Goal: Task Accomplishment & Management: Use online tool/utility

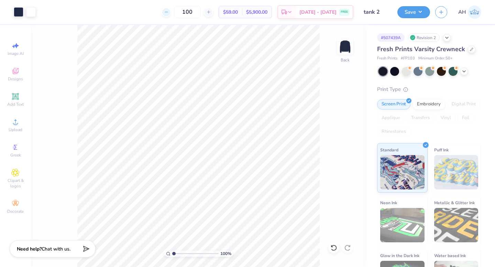
drag, startPoint x: 206, startPoint y: 11, endPoint x: 178, endPoint y: 11, distance: 27.2
click at [178, 11] on div "100" at bounding box center [188, 12] width 52 height 12
type input "5"
type input "7"
type input "125"
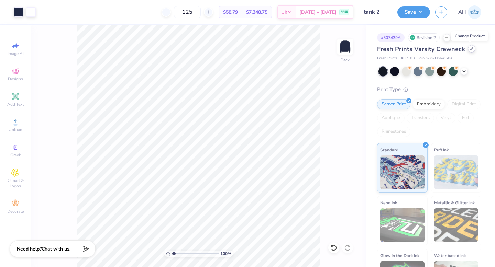
click at [470, 50] on icon at bounding box center [471, 48] width 3 height 3
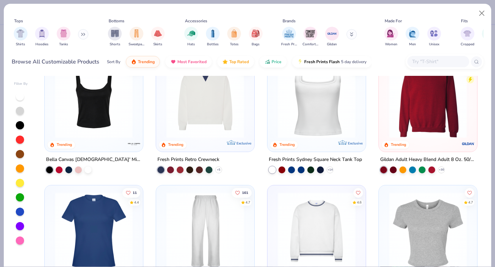
scroll to position [290, 0]
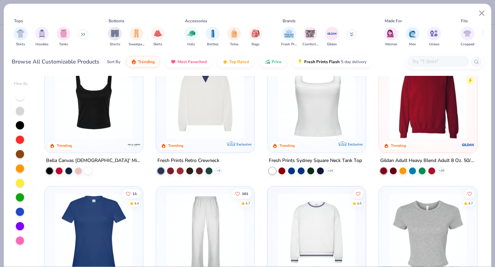
click at [206, 108] on img at bounding box center [205, 100] width 85 height 78
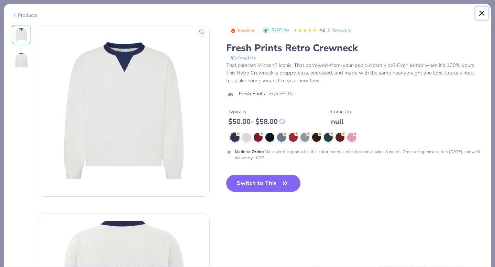
click at [484, 10] on button "Close" at bounding box center [481, 13] width 13 height 13
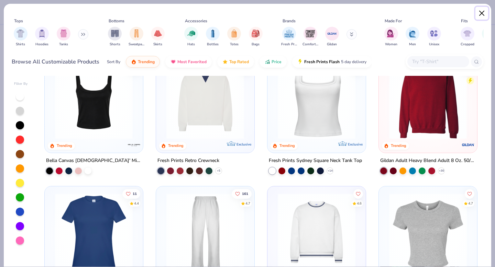
click at [481, 10] on button "Close" at bounding box center [481, 13] width 13 height 13
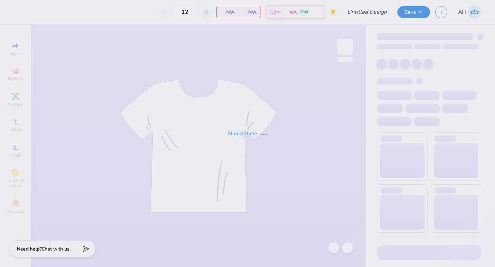
type input "Best Buddies Fall Tee 4 2025"
type input "60"
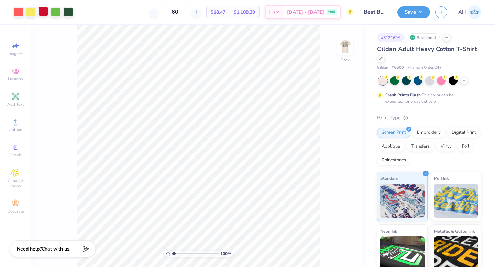
click at [42, 10] on div at bounding box center [43, 12] width 10 height 10
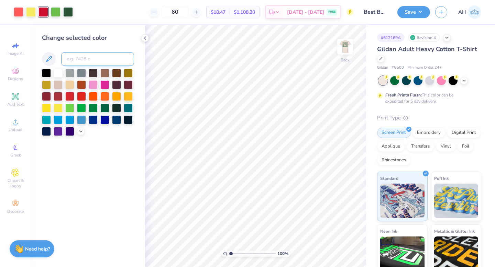
click at [77, 60] on input at bounding box center [97, 59] width 73 height 14
type input "178"
click at [54, 12] on div at bounding box center [56, 12] width 10 height 10
click at [73, 62] on input at bounding box center [97, 59] width 73 height 14
type input "360"
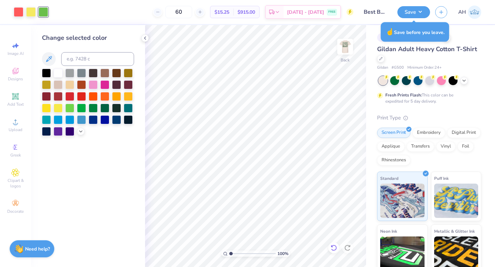
click at [332, 247] on icon at bounding box center [333, 248] width 7 height 7
click at [409, 10] on button "Save" at bounding box center [413, 11] width 33 height 12
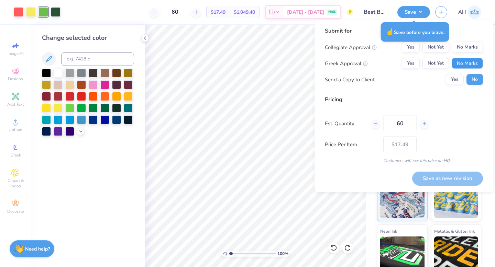
click at [461, 63] on button "No Marks" at bounding box center [467, 63] width 31 height 11
click at [467, 45] on button "No Marks" at bounding box center [467, 47] width 31 height 11
click at [443, 177] on button "Save as new revision" at bounding box center [447, 178] width 71 height 14
type input "$17.49"
